Goal: Transaction & Acquisition: Purchase product/service

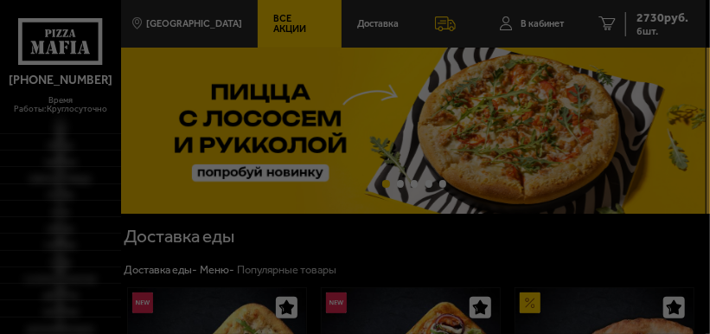
click at [267, 25] on div at bounding box center [355, 167] width 710 height 334
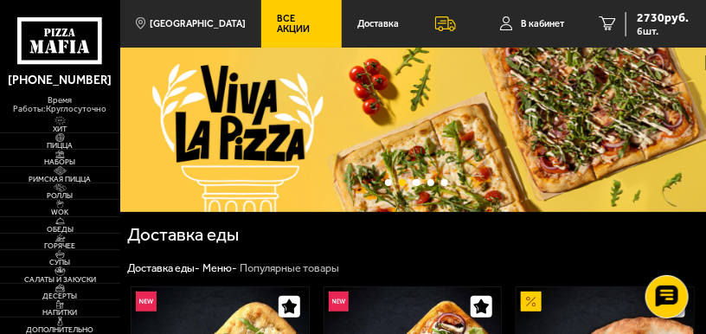
click at [279, 17] on span "Все Акции" at bounding box center [301, 23] width 48 height 19
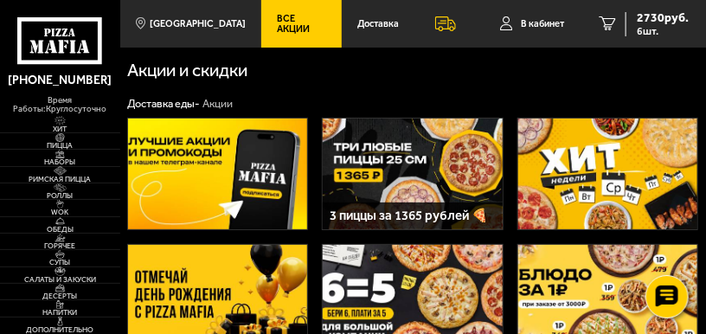
click at [599, 180] on img at bounding box center [608, 173] width 180 height 111
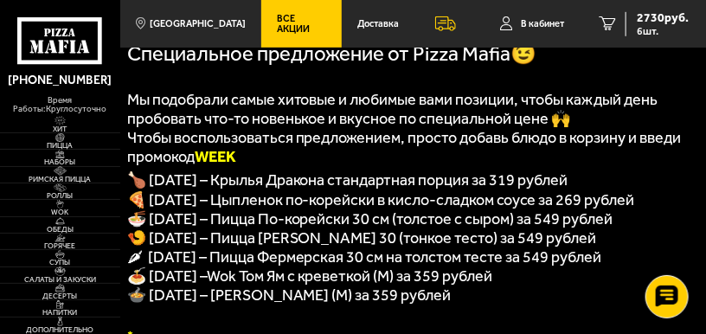
scroll to position [115, 0]
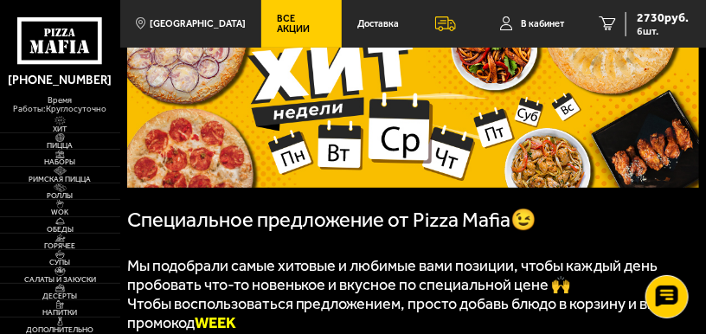
click at [284, 14] on link "Все Акции" at bounding box center [301, 24] width 80 height 48
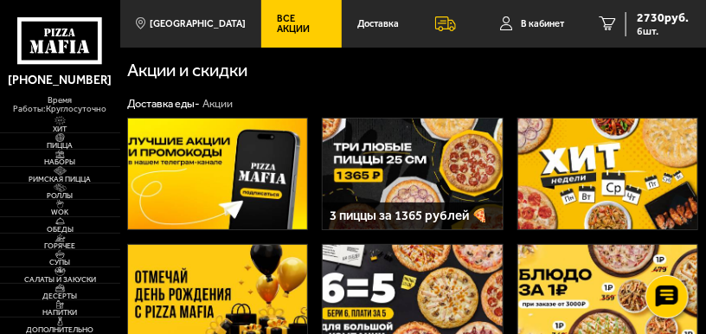
click at [391, 155] on img at bounding box center [413, 173] width 180 height 111
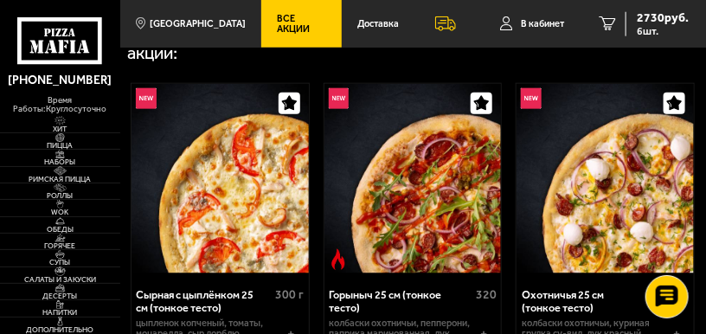
scroll to position [519, 0]
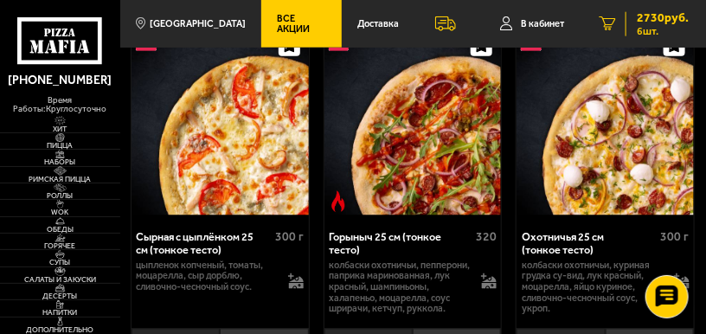
click at [654, 19] on span "2730 руб." at bounding box center [662, 18] width 52 height 12
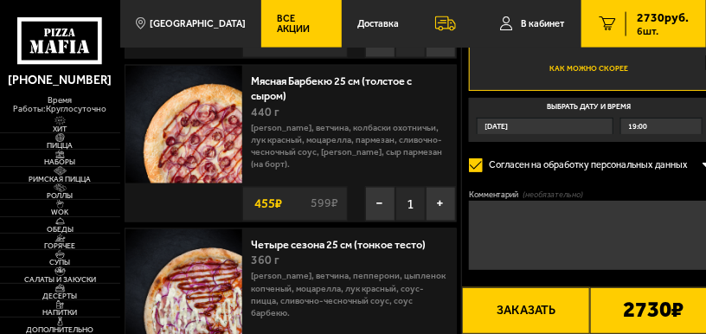
scroll to position [749, 0]
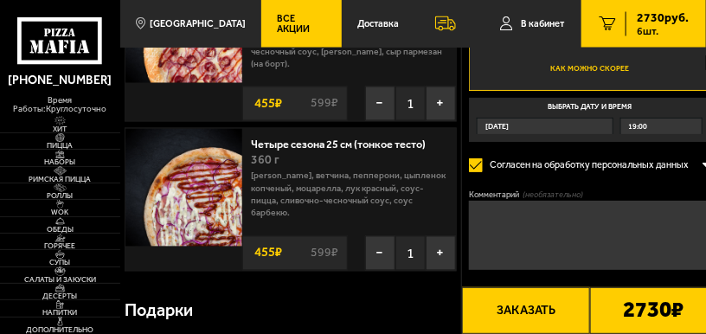
click at [287, 19] on span "Все Акции" at bounding box center [301, 23] width 48 height 19
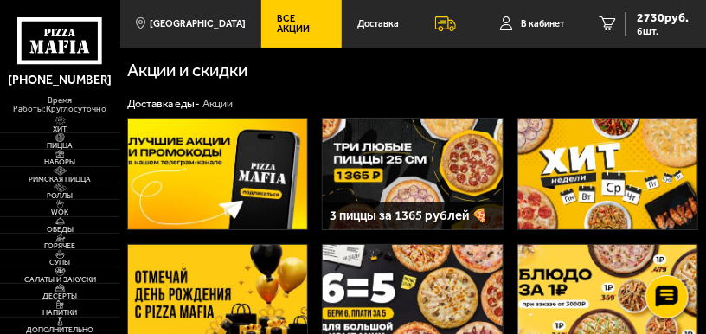
click at [410, 160] on img at bounding box center [413, 173] width 180 height 111
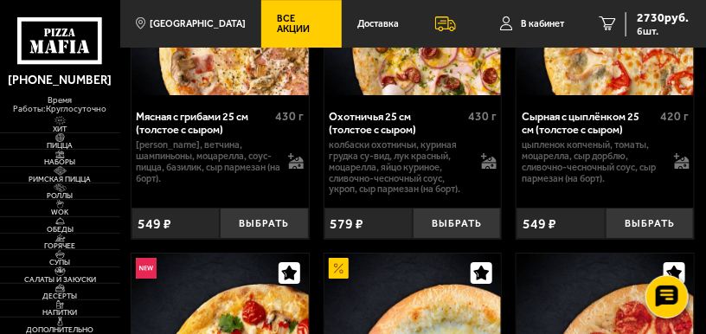
scroll to position [1384, 0]
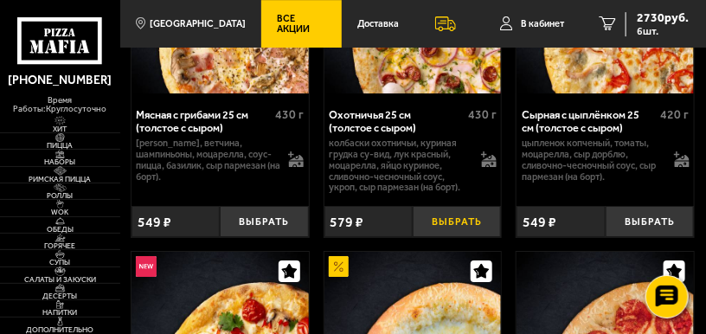
click at [461, 236] on button "Выбрать" at bounding box center [456, 221] width 88 height 30
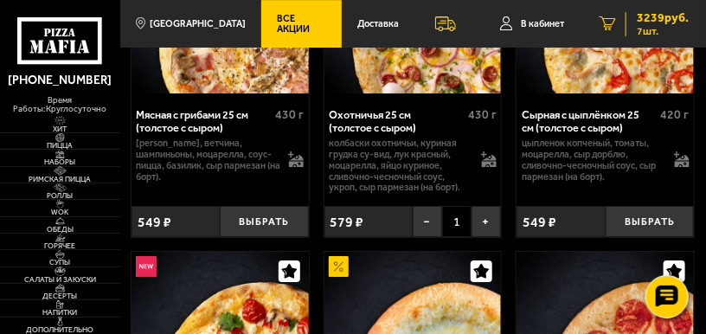
click at [668, 17] on span "3239 руб." at bounding box center [662, 18] width 52 height 12
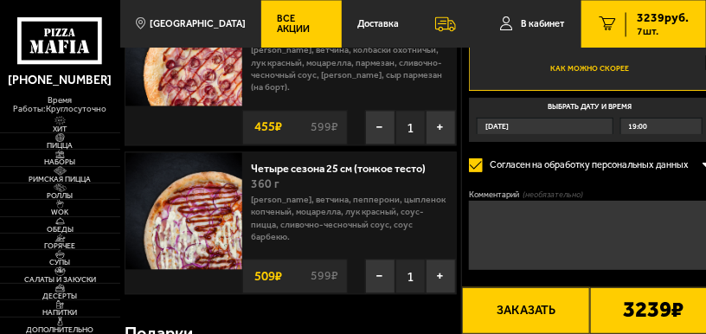
scroll to position [980, 0]
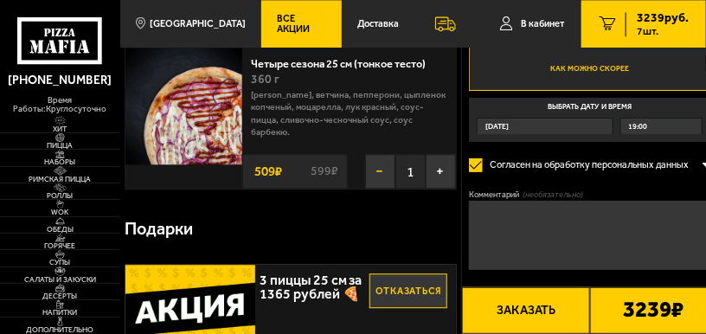
click at [380, 175] on button "−" at bounding box center [380, 171] width 30 height 35
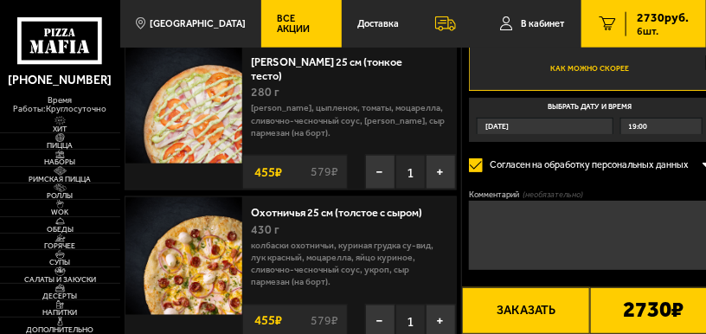
scroll to position [519, 0]
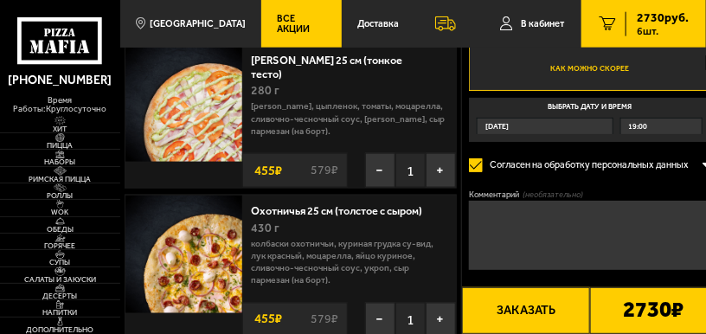
click at [611, 66] on label "Как можно скорее" at bounding box center [589, 69] width 241 height 44
click at [0, 0] on input "Как можно скорее" at bounding box center [0, 0] width 0 height 0
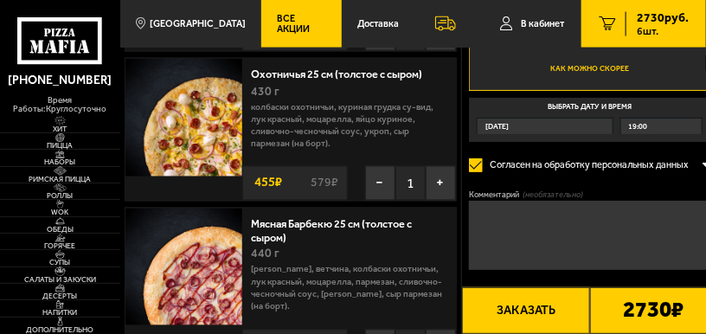
scroll to position [692, 0]
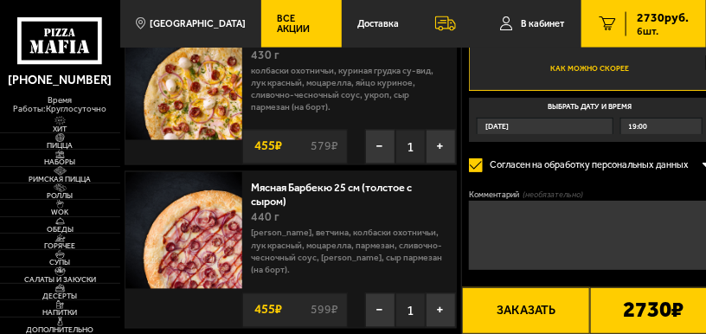
click at [675, 129] on div "19:00" at bounding box center [661, 126] width 80 height 16
click at [0, 0] on input "Выбрать дату и время [DATE] 19:00" at bounding box center [0, 0] width 0 height 0
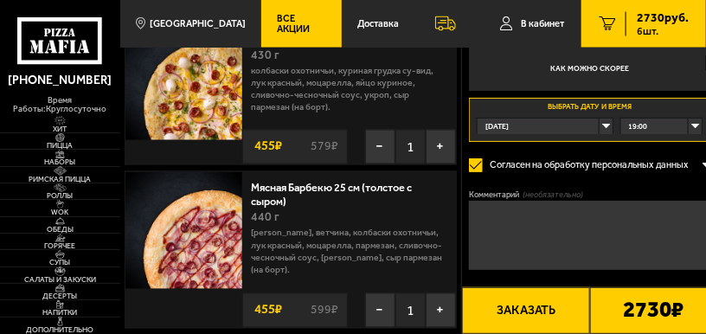
click at [699, 123] on div "19:00" at bounding box center [661, 126] width 80 height 16
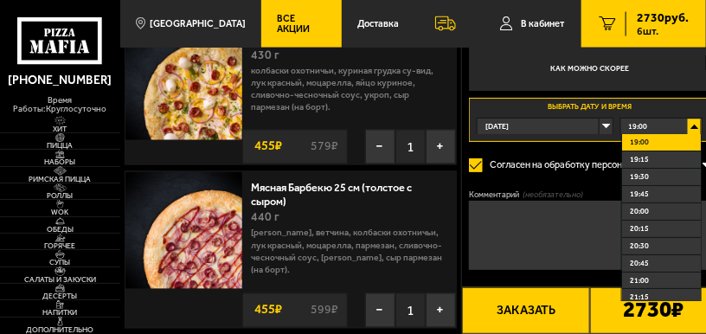
click at [699, 124] on div "19:00" at bounding box center [661, 126] width 80 height 16
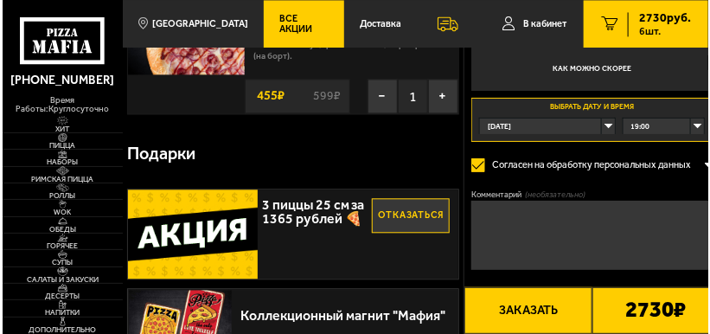
scroll to position [922, 0]
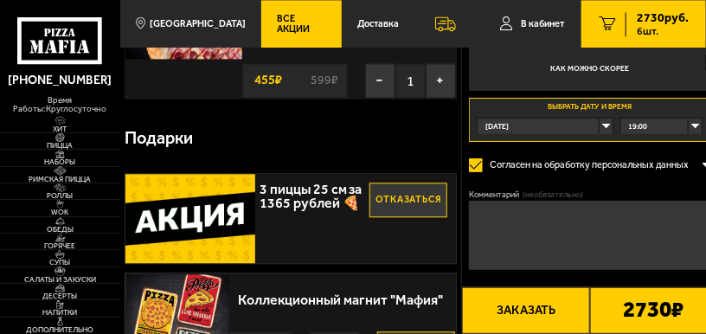
click at [528, 311] on button "Заказать" at bounding box center [525, 310] width 127 height 47
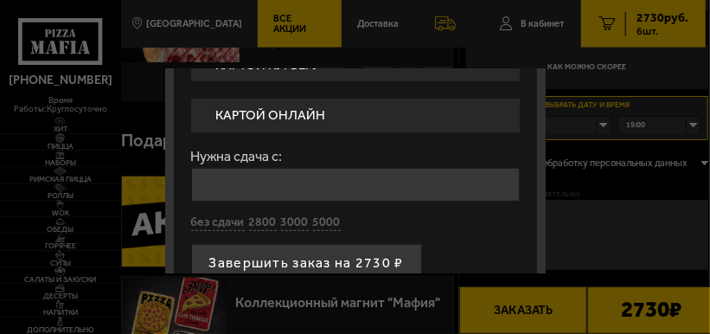
scroll to position [173, 0]
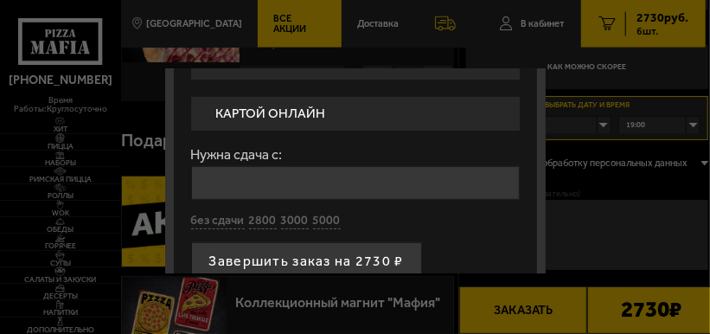
click at [355, 115] on label "Картой онлайн" at bounding box center [355, 114] width 329 height 34
click at [0, 0] on input "Картой онлайн" at bounding box center [0, 0] width 0 height 0
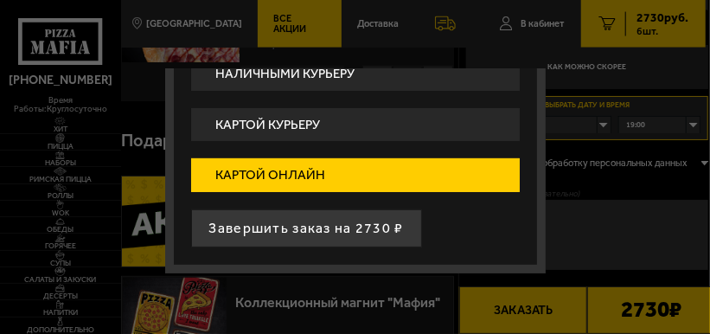
scroll to position [113, 0]
click at [264, 173] on label "Картой онлайн" at bounding box center [355, 175] width 329 height 34
click at [0, 0] on input "Картой онлайн" at bounding box center [0, 0] width 0 height 0
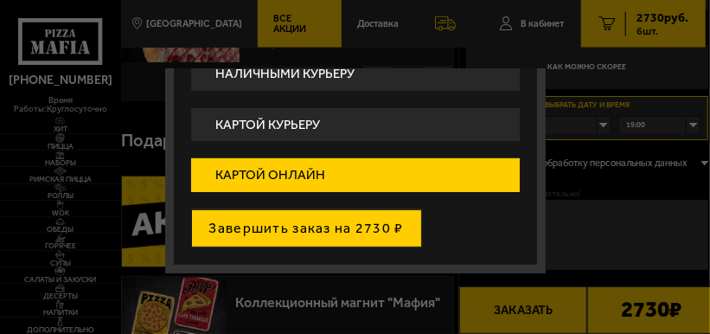
click at [303, 231] on button "Завершить заказ на 2730 ₽" at bounding box center [306, 228] width 231 height 38
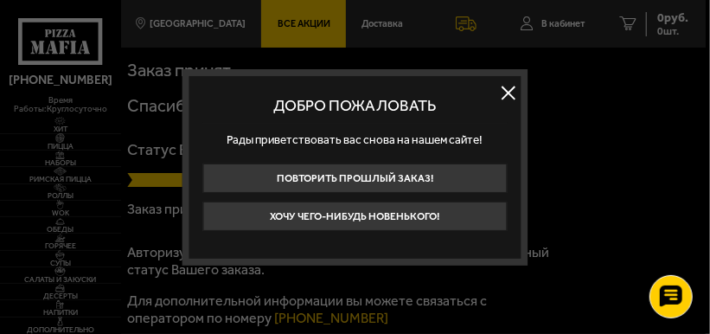
click at [507, 88] on button at bounding box center [509, 93] width 26 height 26
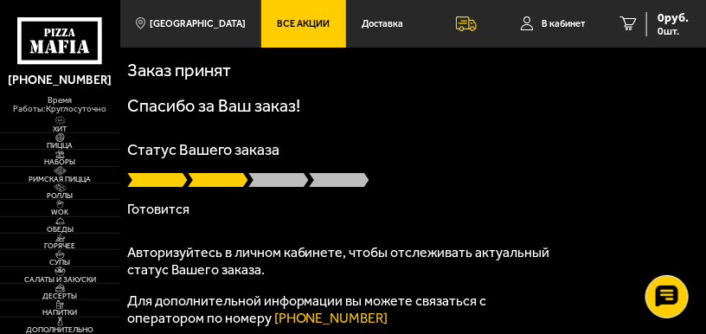
drag, startPoint x: 464, startPoint y: 6, endPoint x: 480, endPoint y: 12, distance: 17.5
click at [480, 12] on div at bounding box center [466, 24] width 61 height 48
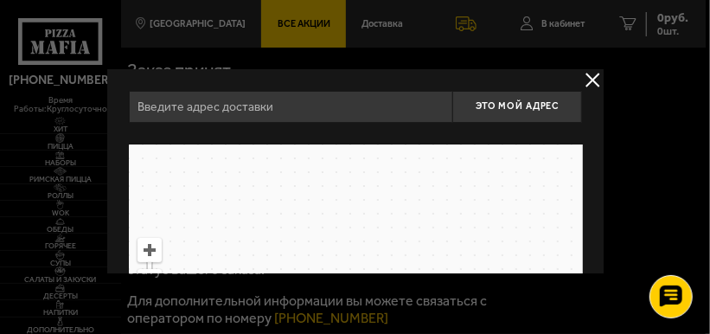
type input "[STREET_ADDRESS]"
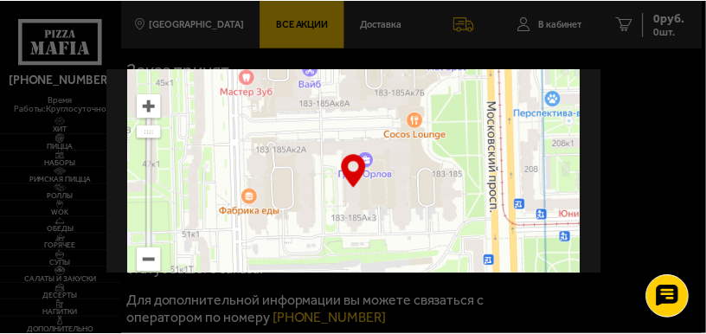
scroll to position [142, 0]
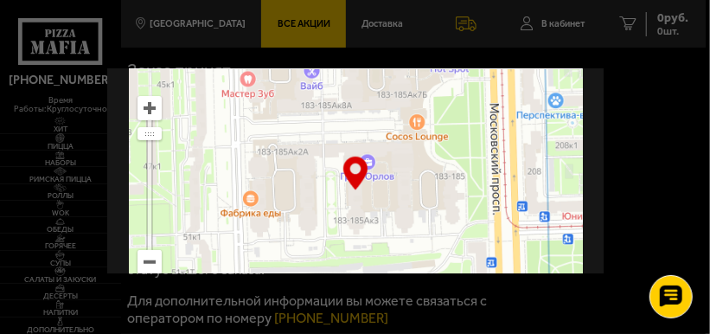
click at [658, 150] on div at bounding box center [355, 167] width 710 height 334
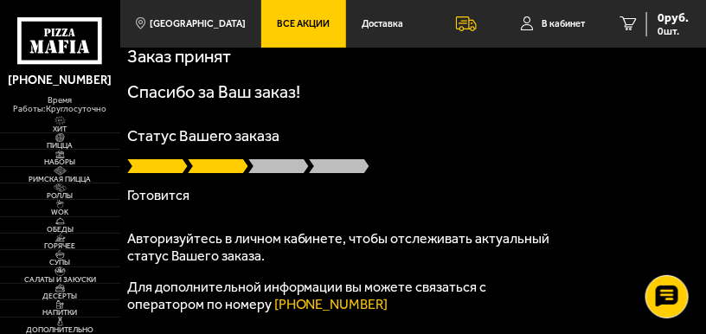
scroll to position [0, 0]
